Goal: Use online tool/utility: Utilize a website feature to perform a specific function

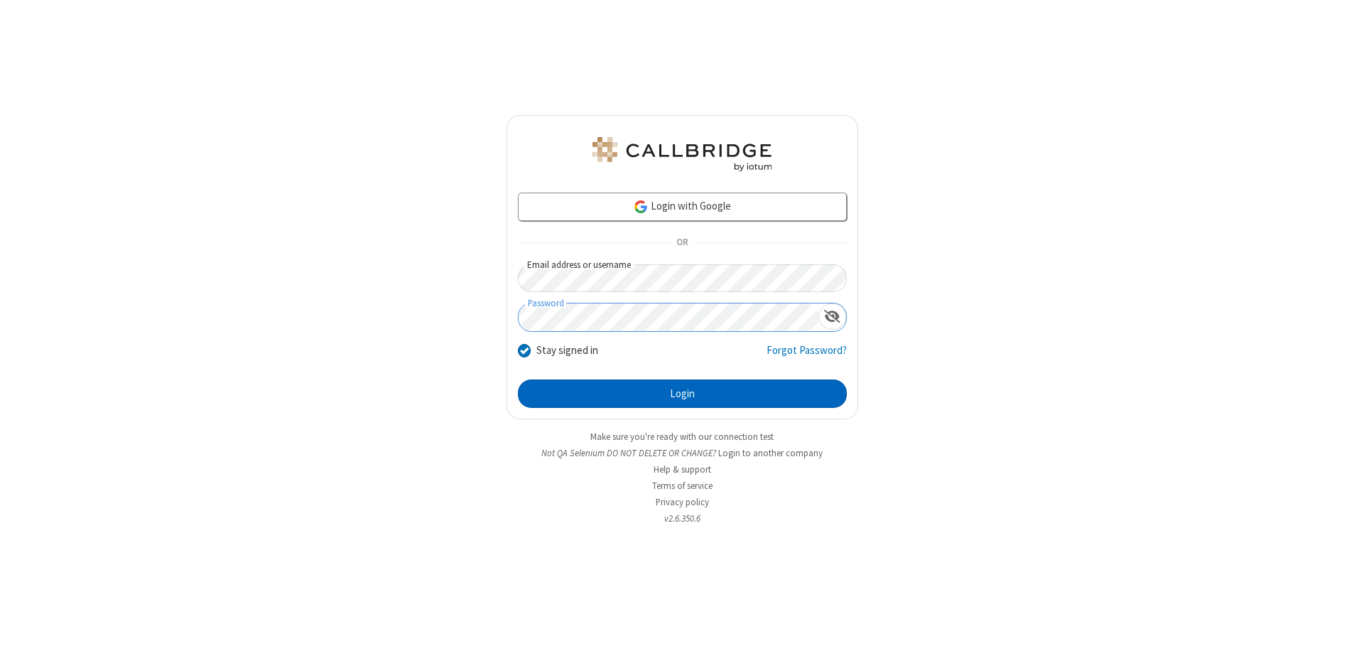
click at [682, 394] on button "Login" at bounding box center [682, 393] width 329 height 28
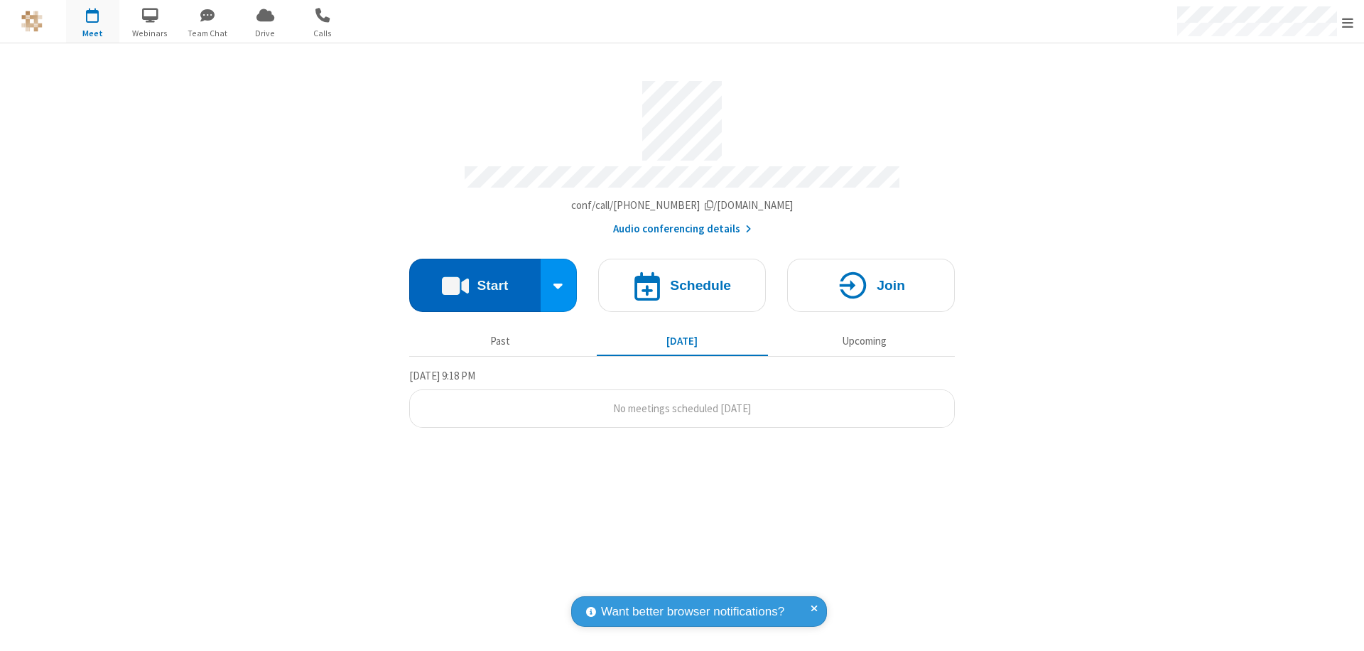
click at [474, 278] on button "Start" at bounding box center [474, 285] width 131 height 53
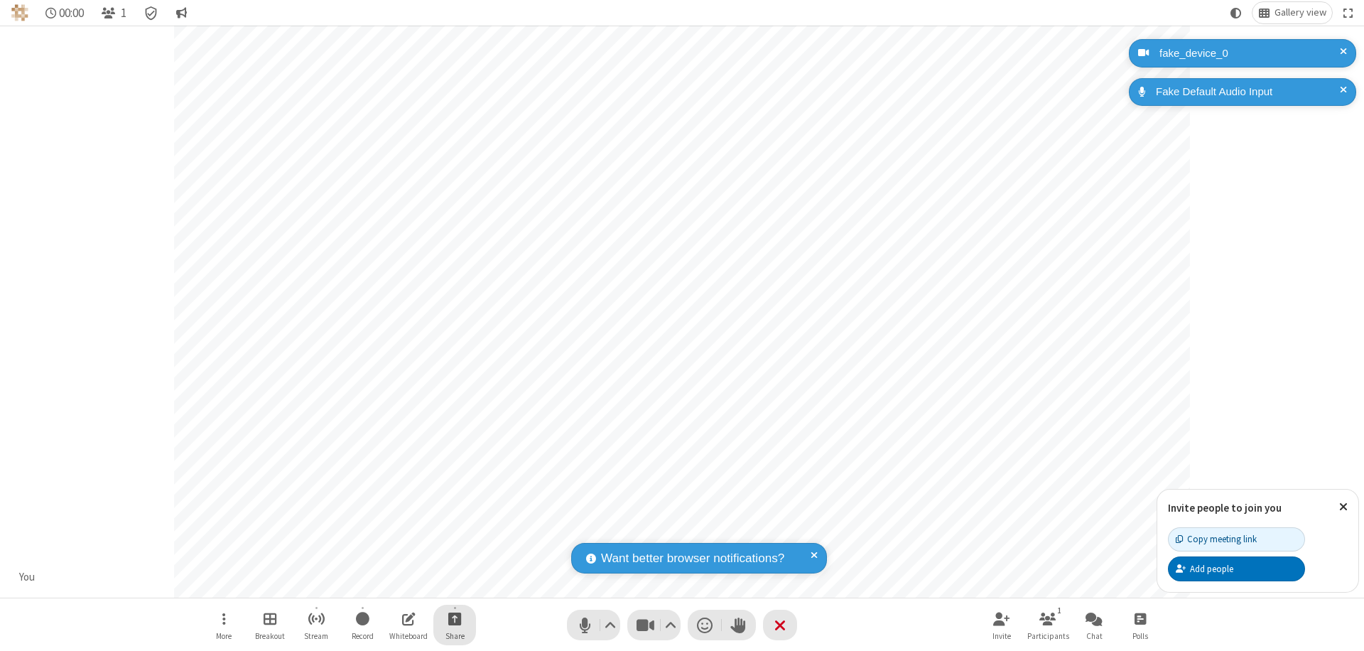
click at [455, 618] on span "Start sharing" at bounding box center [454, 618] width 13 height 18
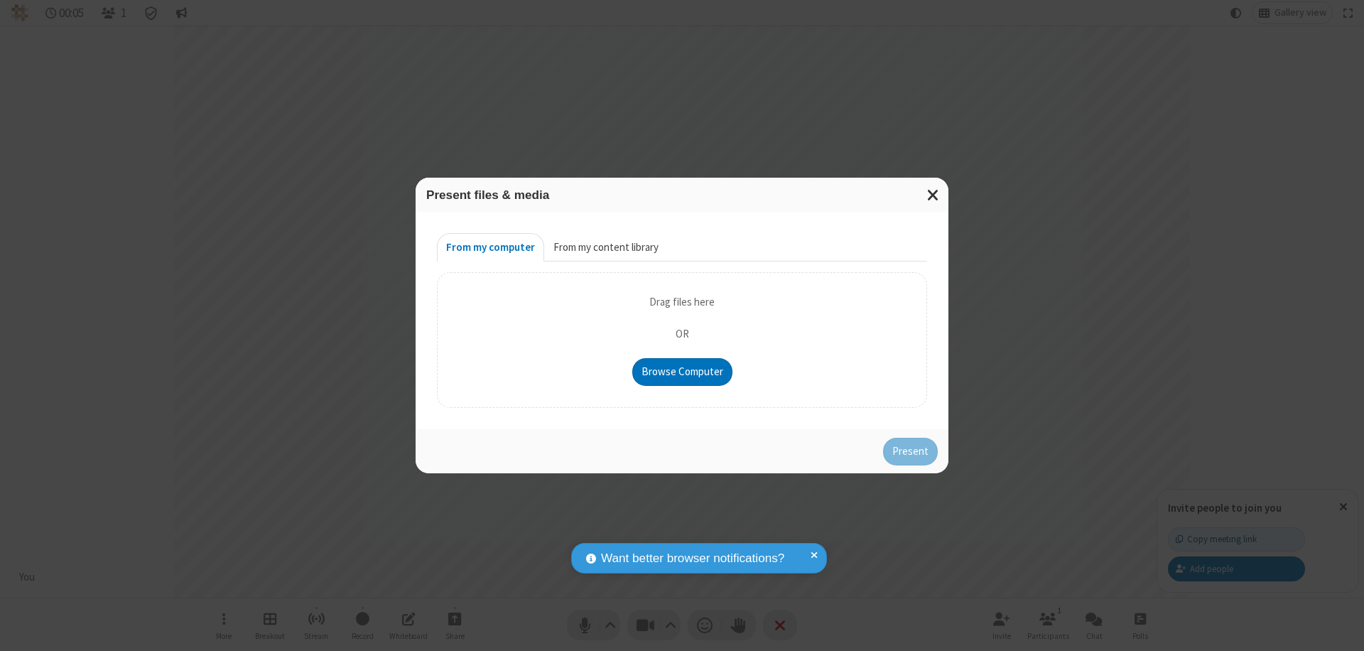
click at [604, 247] on button "From my content library" at bounding box center [606, 247] width 124 height 28
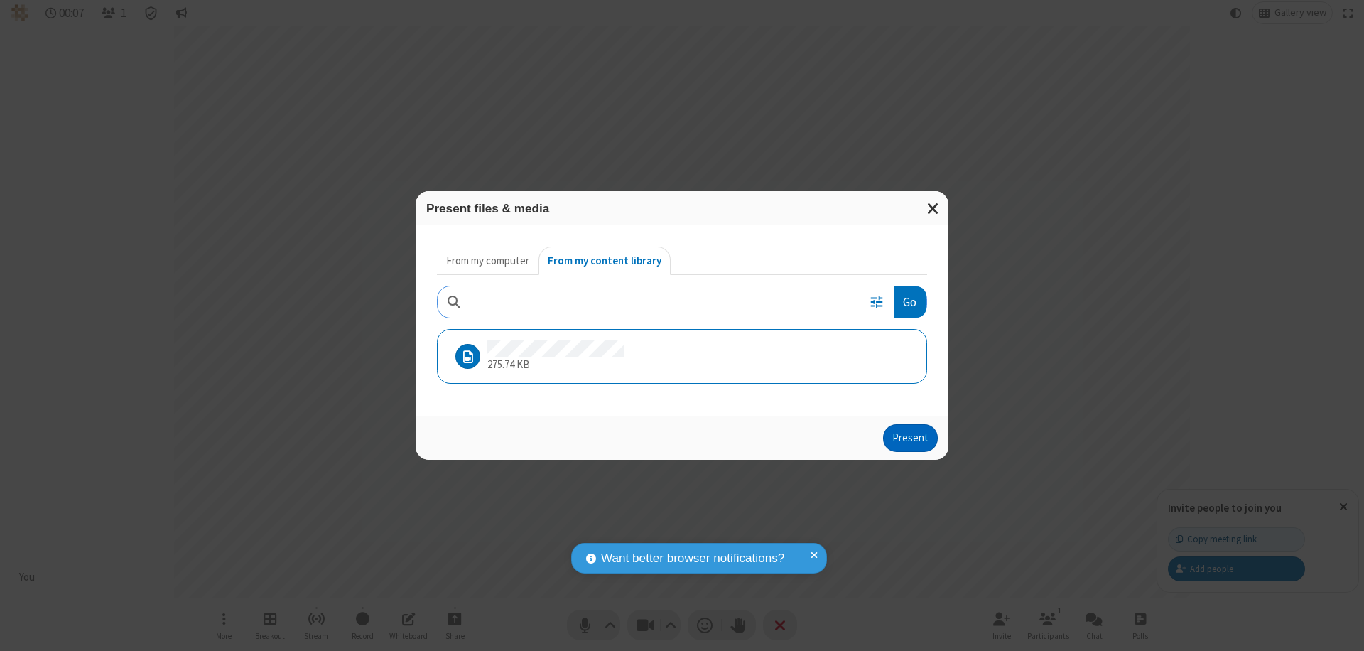
click at [911, 438] on button "Present" at bounding box center [910, 438] width 55 height 28
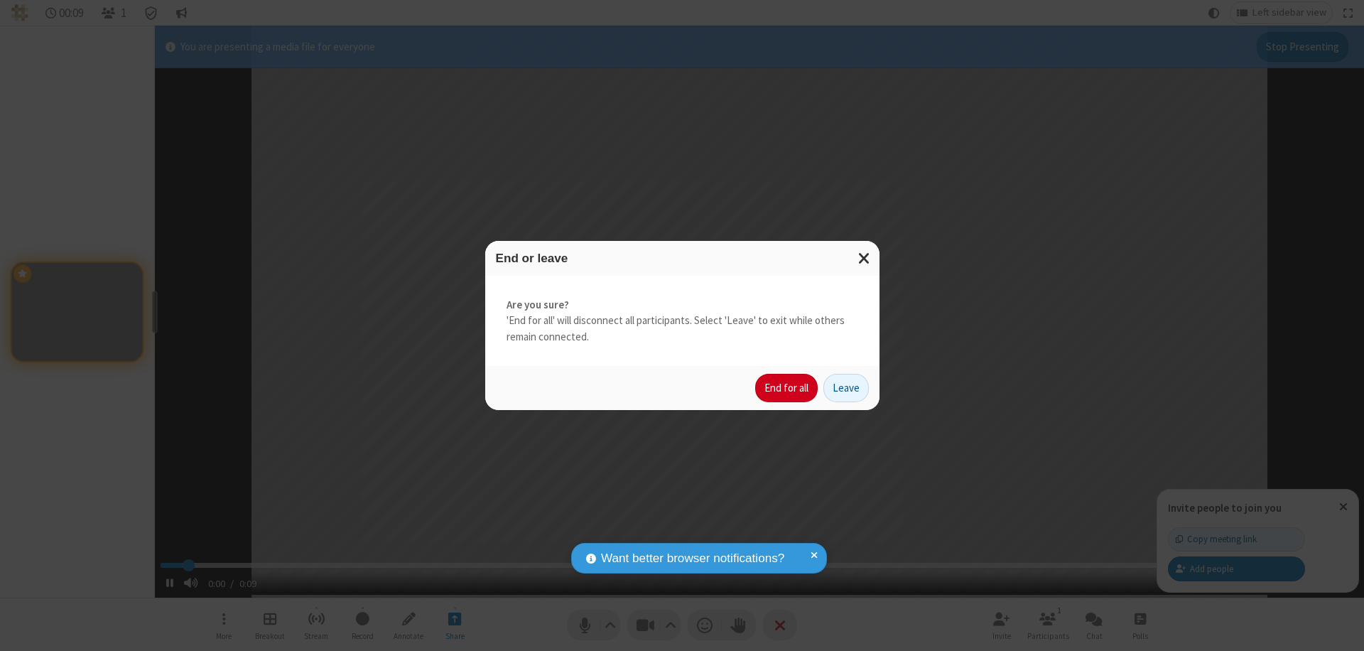
type input "1.183032"
click at [787, 388] on button "End for all" at bounding box center [786, 388] width 63 height 28
